Goal: Task Accomplishment & Management: Manage account settings

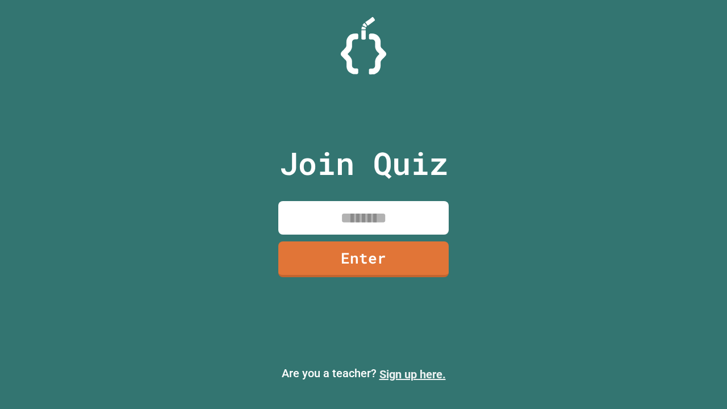
click at [413, 374] on link "Sign up here." at bounding box center [413, 375] width 66 height 14
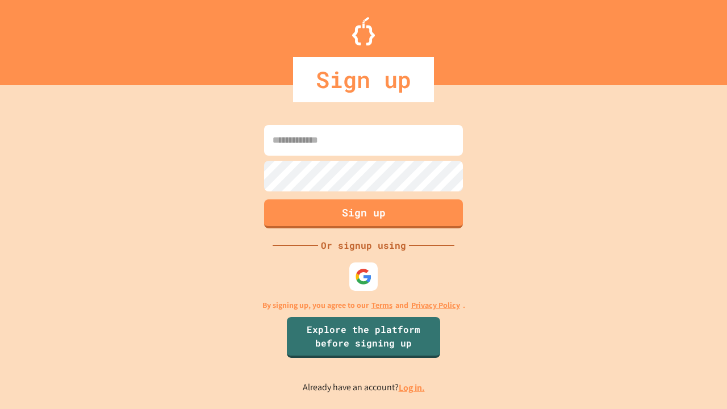
click at [413, 388] on link "Log in." at bounding box center [412, 388] width 26 height 12
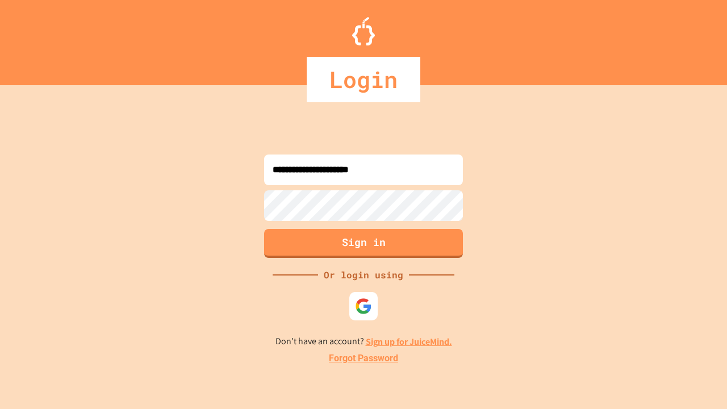
type input "**********"
